Goal: Information Seeking & Learning: Check status

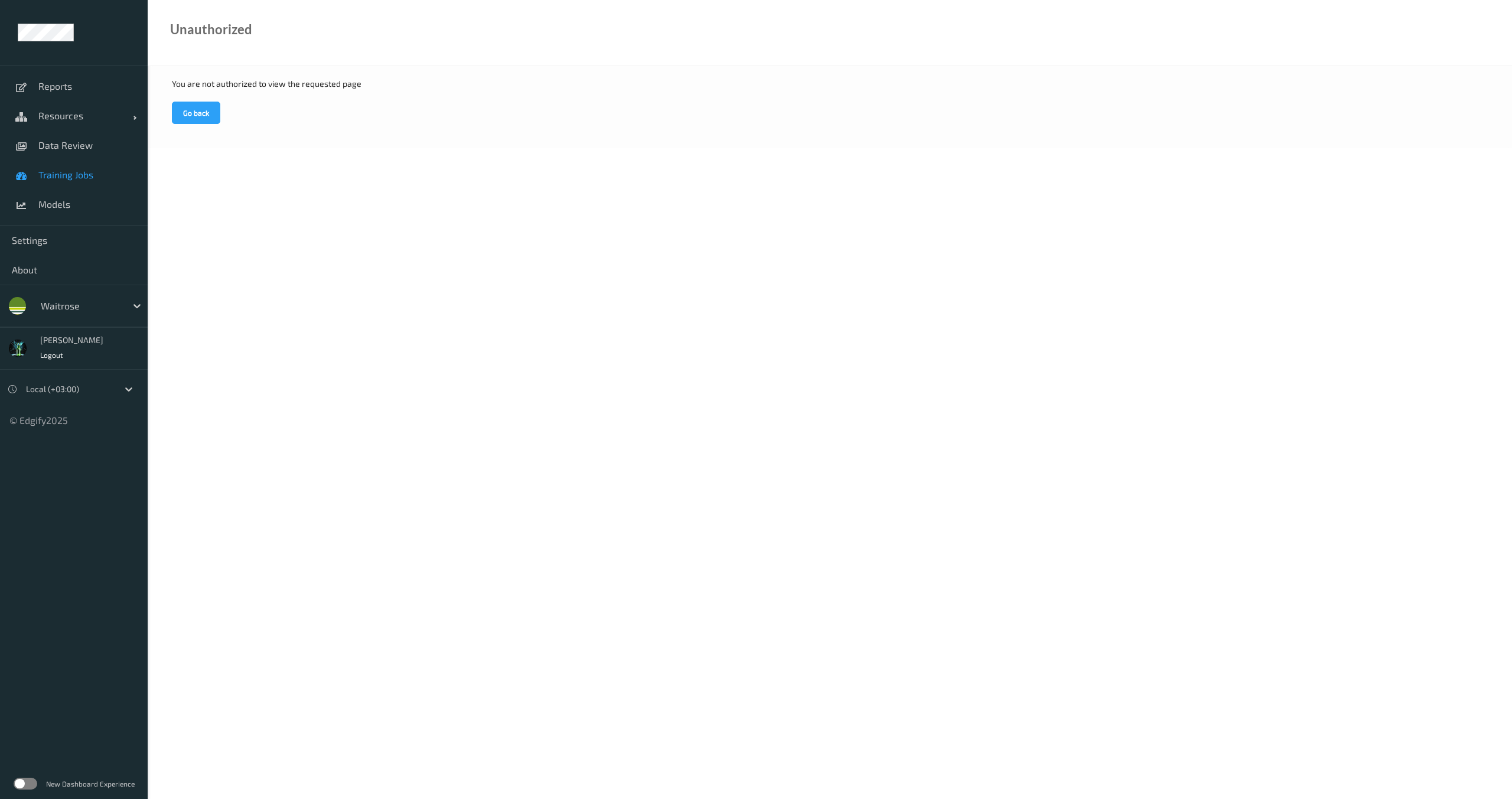
click at [92, 185] on link "Training Jobs" at bounding box center [74, 175] width 148 height 30
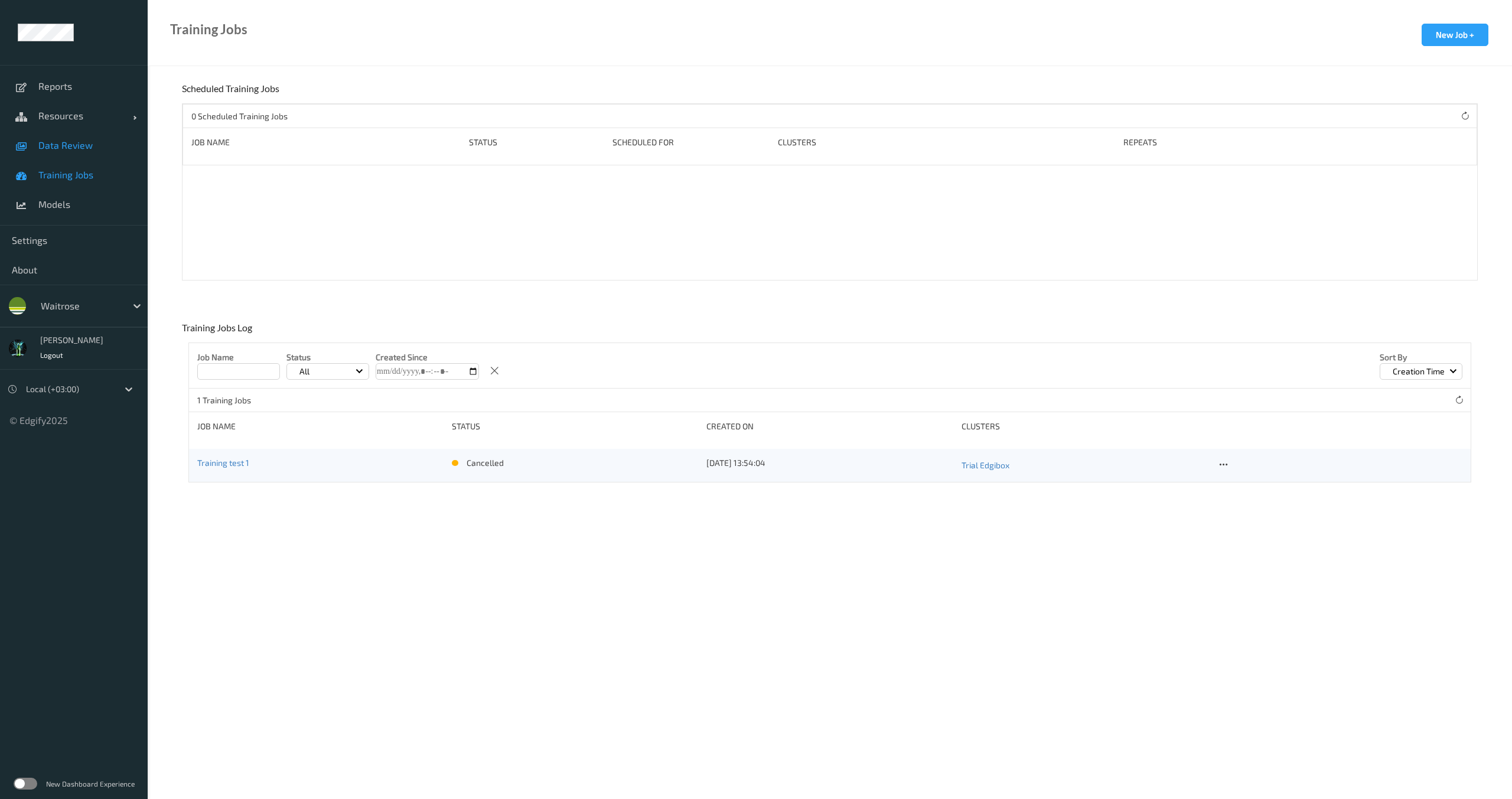
click at [75, 154] on link "Data Review" at bounding box center [74, 145] width 148 height 30
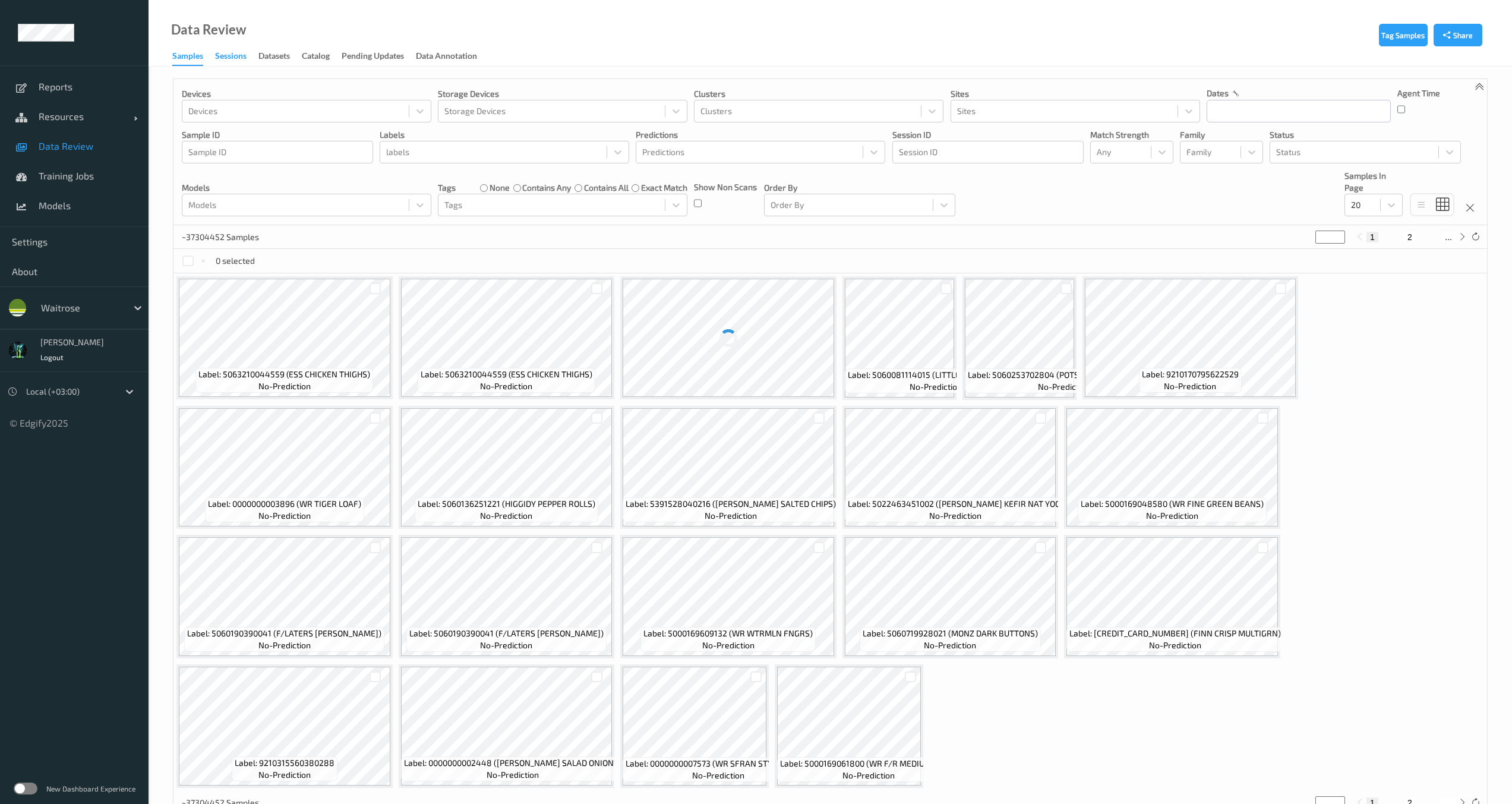
click at [237, 59] on div "Sessions" at bounding box center [230, 57] width 31 height 15
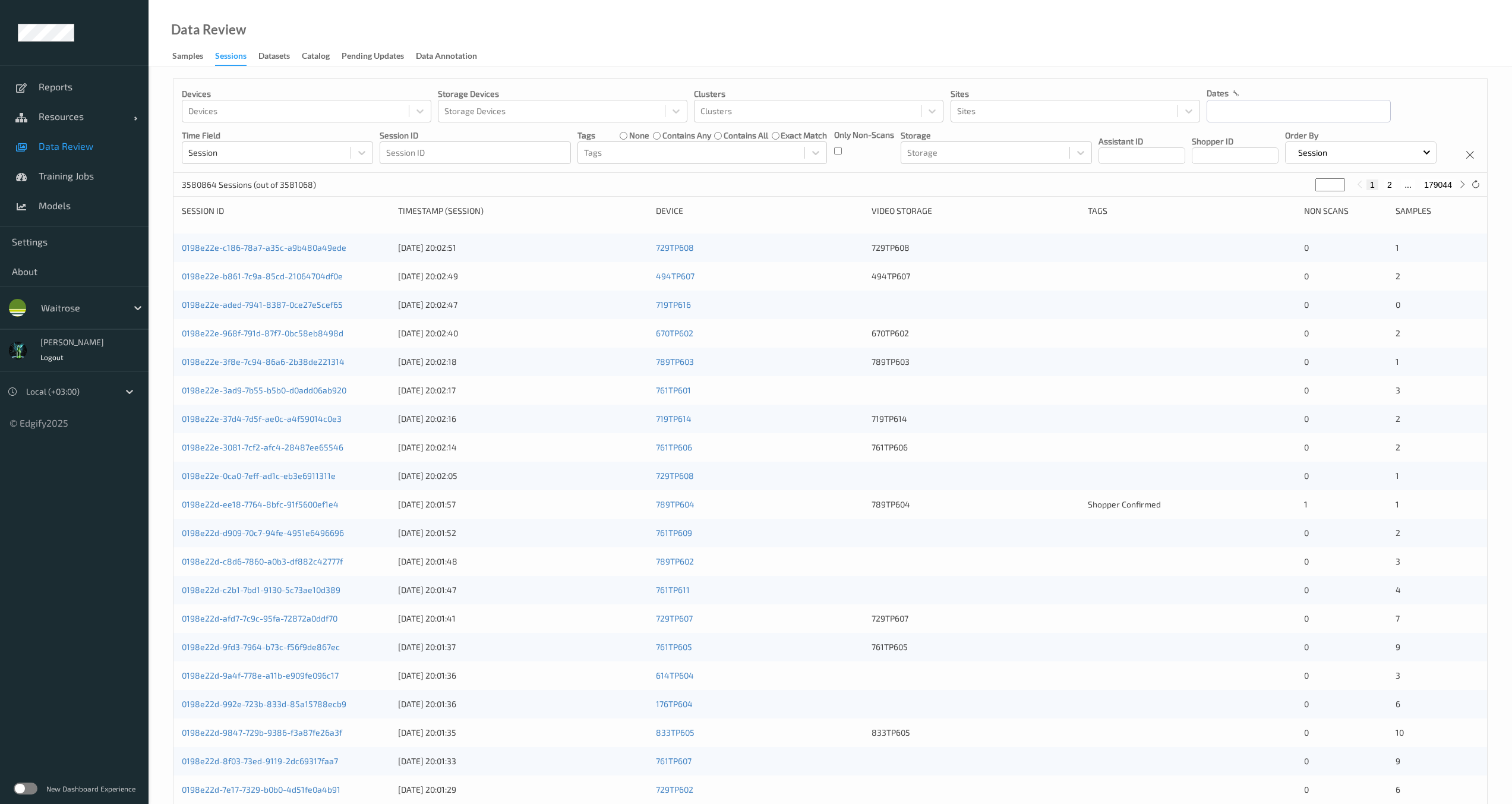
click at [828, 154] on div "Devices Devices Storage Devices Storage Devices Clusters Clusters Sites Sites d…" at bounding box center [831, 126] width 1314 height 94
click at [832, 153] on div "Devices Devices Storage Devices Storage Devices Clusters Clusters Sites Sites d…" at bounding box center [831, 126] width 1314 height 94
click at [843, 150] on div "Only Non-Scans" at bounding box center [864, 146] width 60 height 35
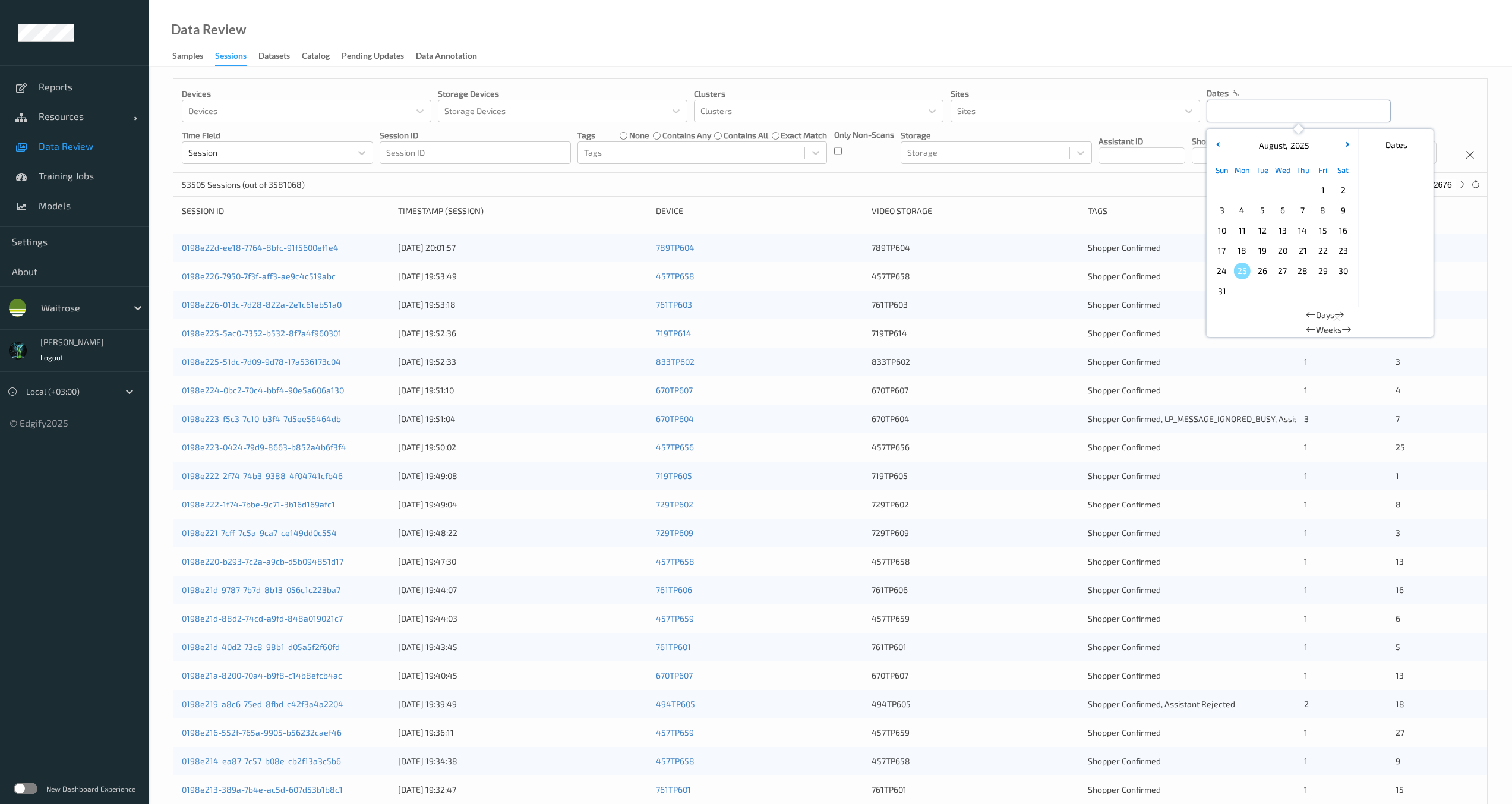
click at [1242, 118] on input "text" at bounding box center [1299, 111] width 184 height 22
click at [1220, 146] on button "button" at bounding box center [1218, 145] width 12 height 12
click at [1224, 272] on span "27" at bounding box center [1222, 271] width 17 height 17
type input "[DATE] 00:00 -> [DATE] 23:59"
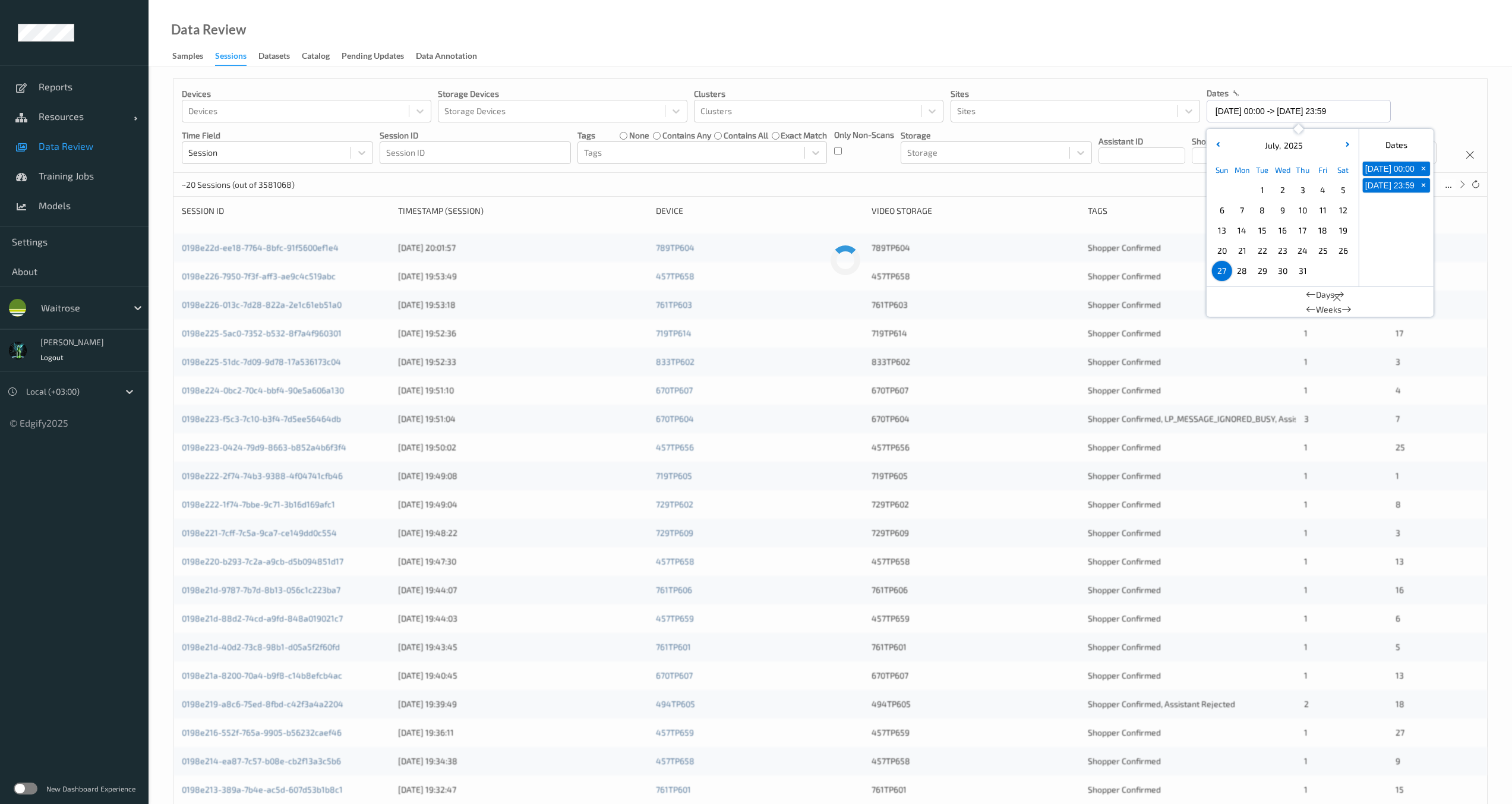
click at [1105, 173] on div "Devices Devices Storage Devices Storage Devices Clusters Clusters Sites Sites d…" at bounding box center [831, 126] width 1314 height 94
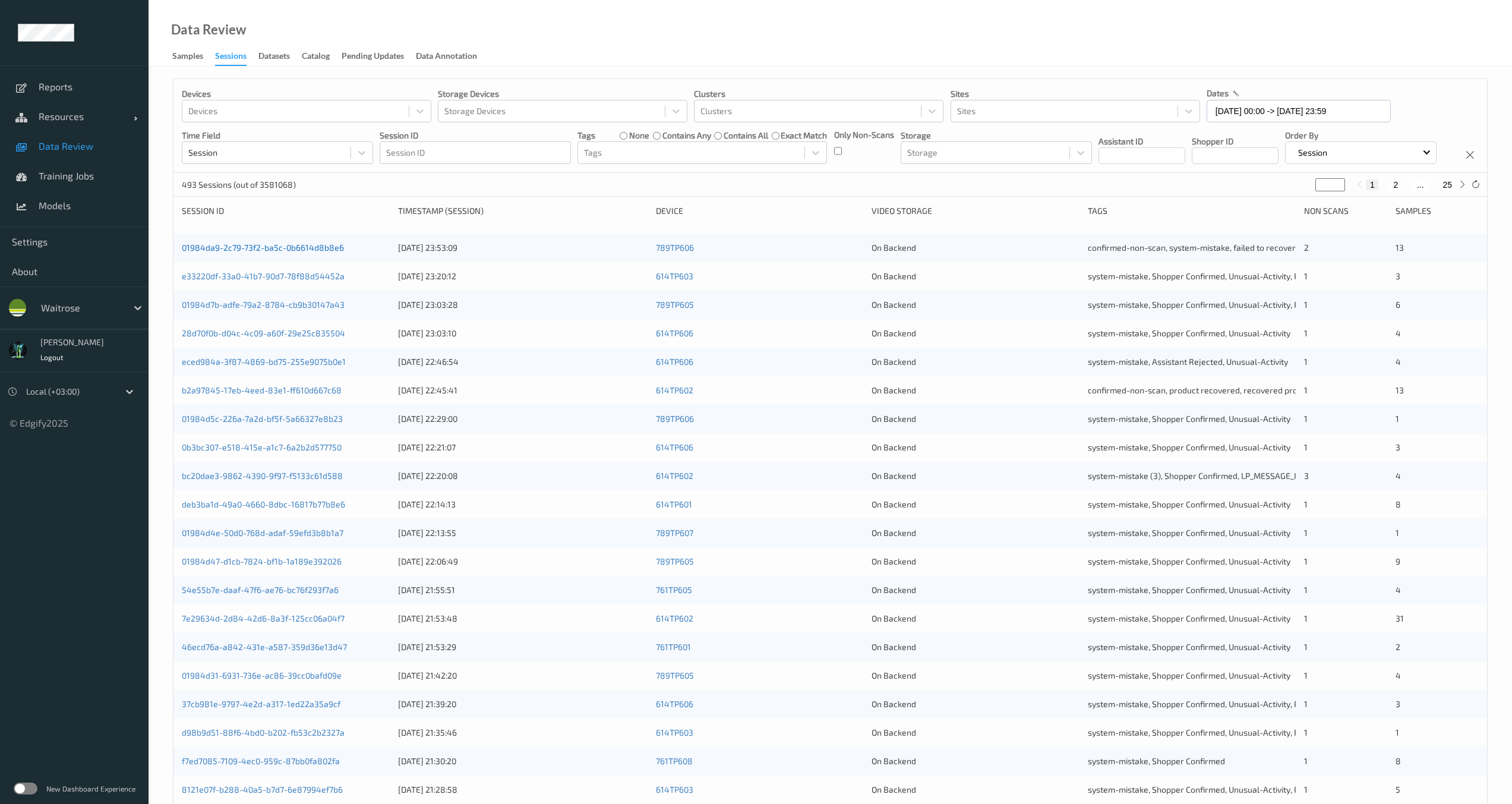
click at [296, 252] on link "01984da9-2c79-73f2-ba5c-0b6614d8b8e6" at bounding box center [263, 248] width 162 height 10
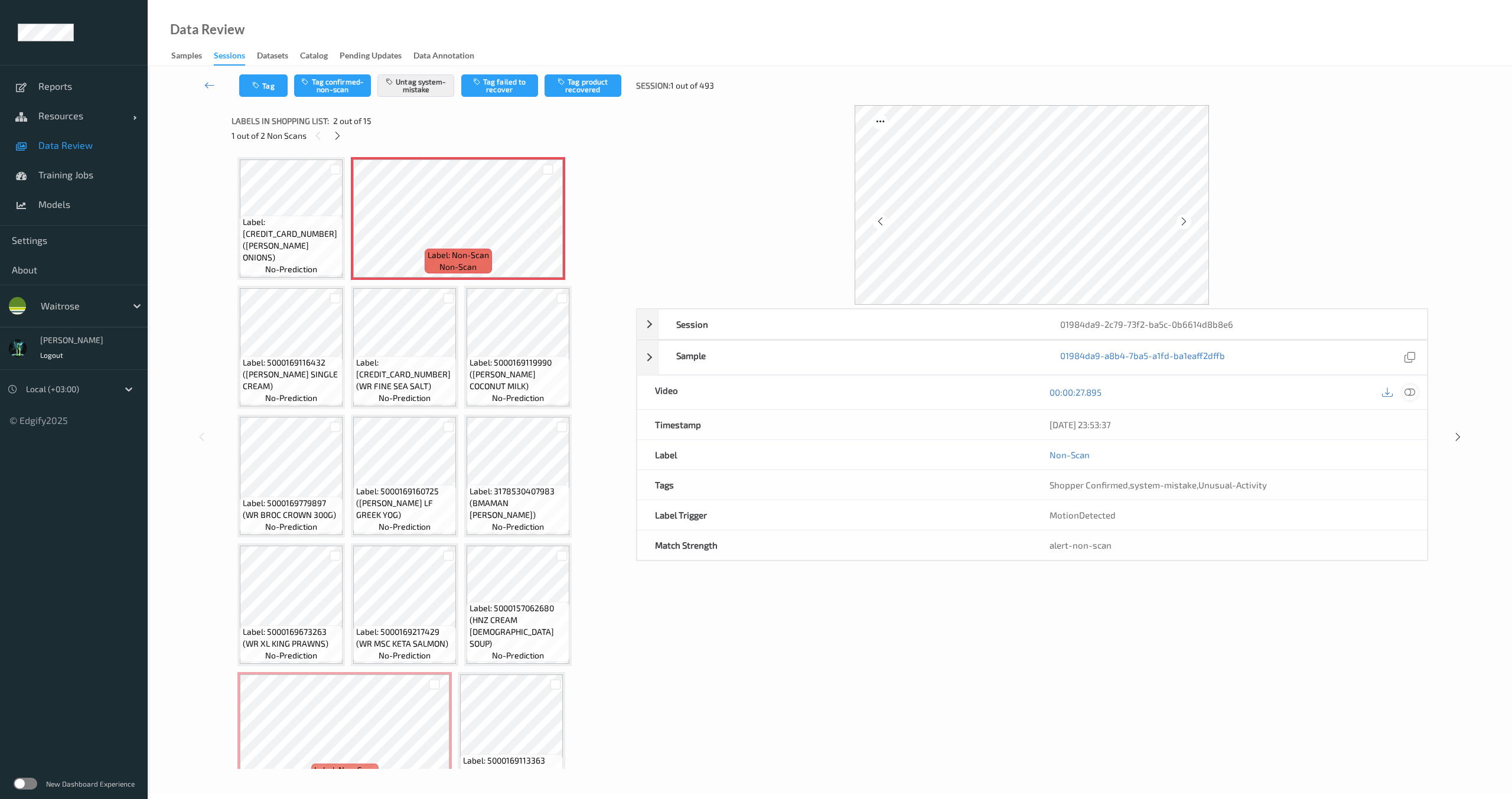
click at [1409, 398] on div at bounding box center [1410, 392] width 16 height 16
